Goal: Find specific page/section: Find specific page/section

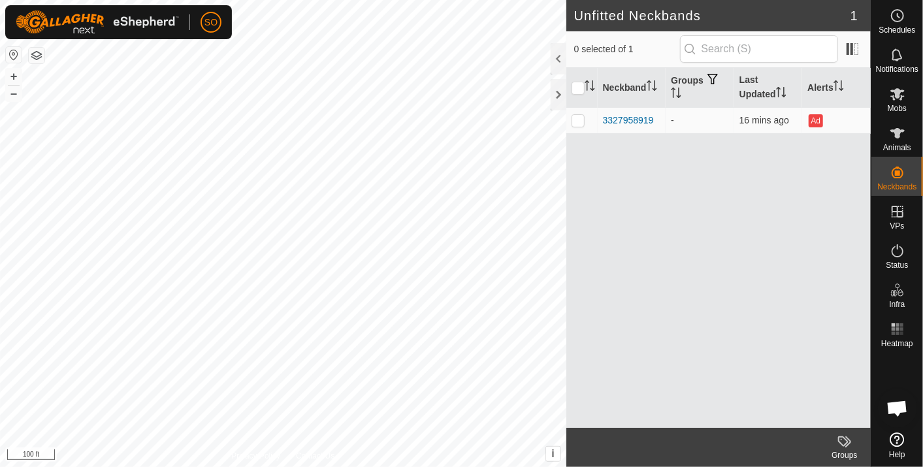
scroll to position [3879, 0]
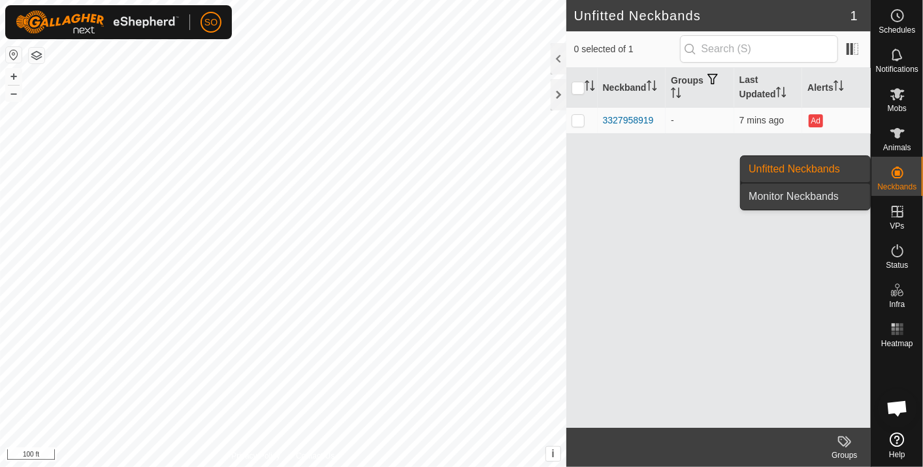
click at [808, 192] on link "Monitor Neckbands" at bounding box center [804, 196] width 129 height 26
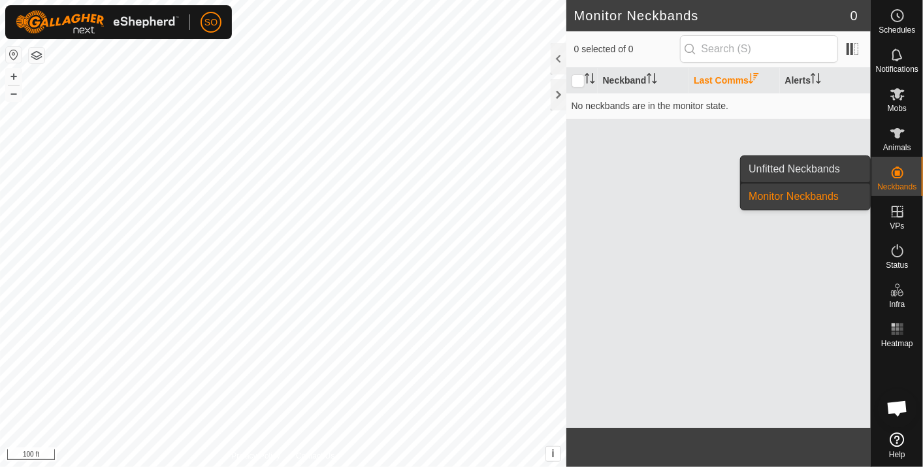
click at [834, 161] on link "Unfitted Neckbands" at bounding box center [804, 169] width 129 height 26
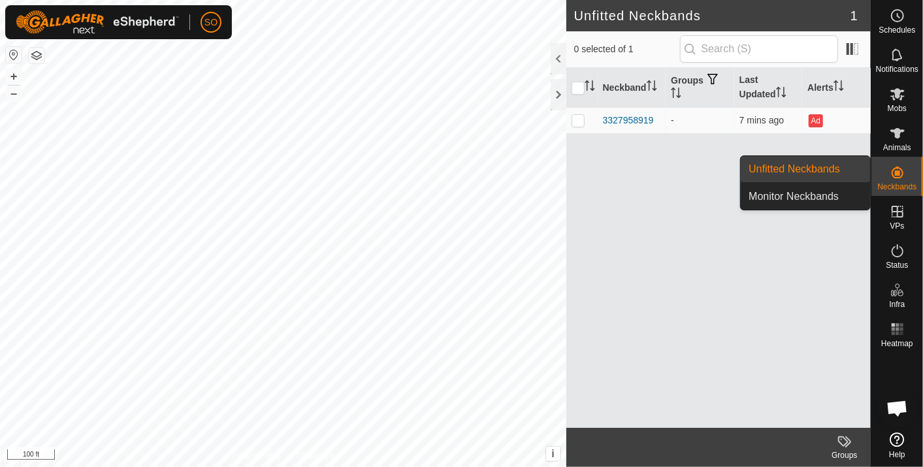
click at [778, 161] on link "Unfitted Neckbands" at bounding box center [804, 169] width 129 height 26
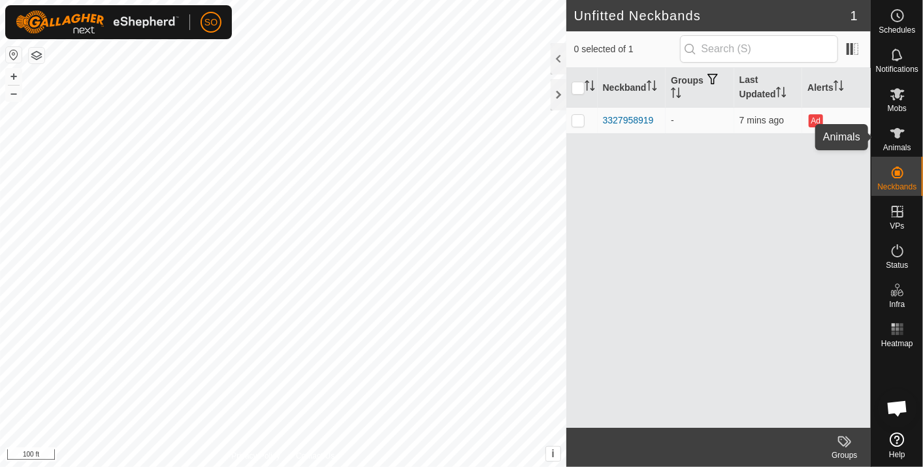
click at [897, 131] on icon at bounding box center [897, 133] width 14 height 10
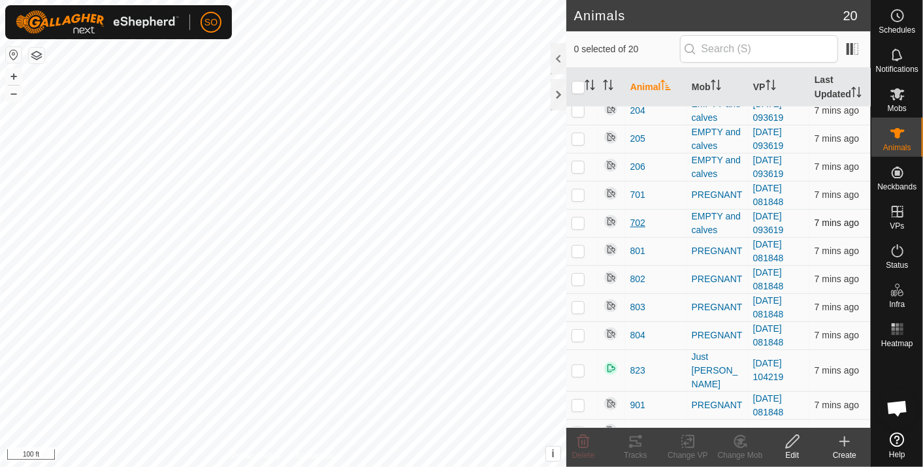
scroll to position [235, 0]
click at [578, 426] on p-checkbox at bounding box center [577, 431] width 13 height 10
click at [576, 426] on p-checkbox at bounding box center [577, 431] width 13 height 10
checkbox input "false"
click at [895, 10] on circle at bounding box center [897, 16] width 12 height 12
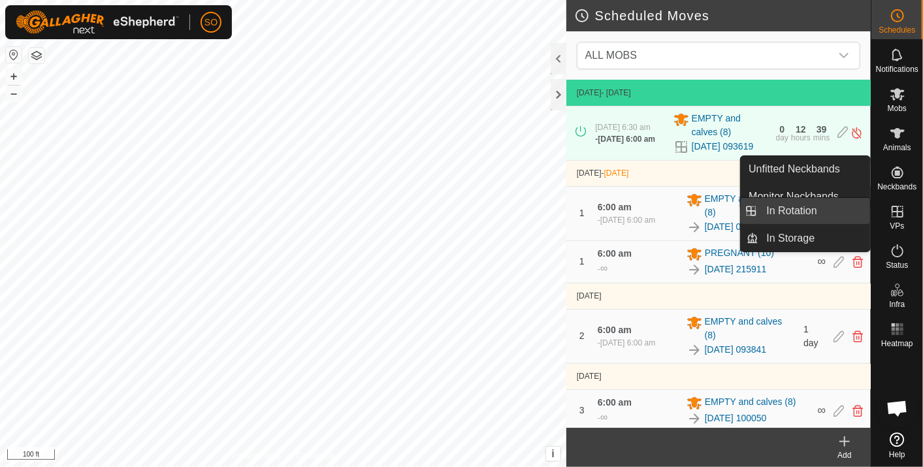
click at [817, 206] on link "In Rotation" at bounding box center [815, 211] width 112 height 26
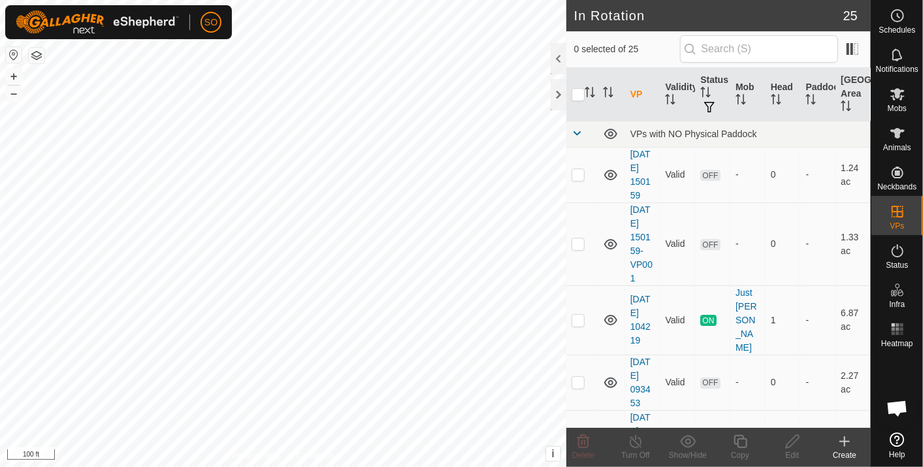
click at [847, 417] on div "In Rotation 25 0 selected of 25 VP Validity Status Mob Head Paddock Grazing Are…" at bounding box center [435, 233] width 870 height 467
click at [899, 16] on icon at bounding box center [898, 16] width 2 height 4
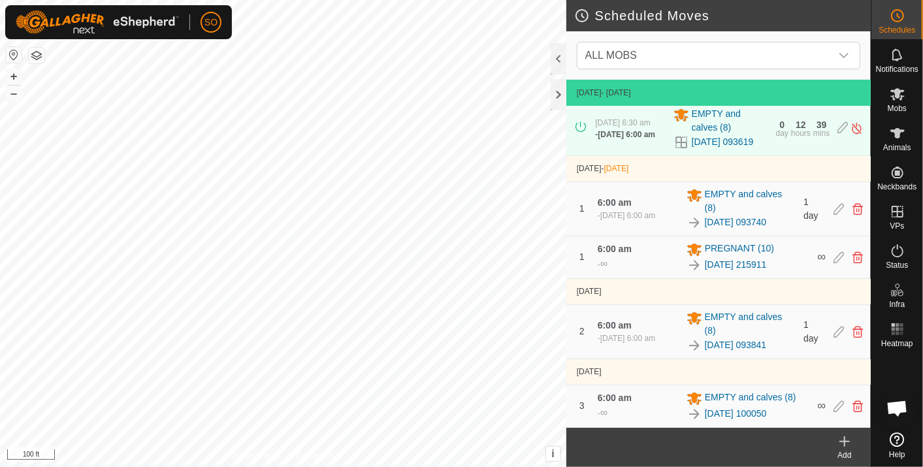
scroll to position [14, 0]
